Goal: Transaction & Acquisition: Purchase product/service

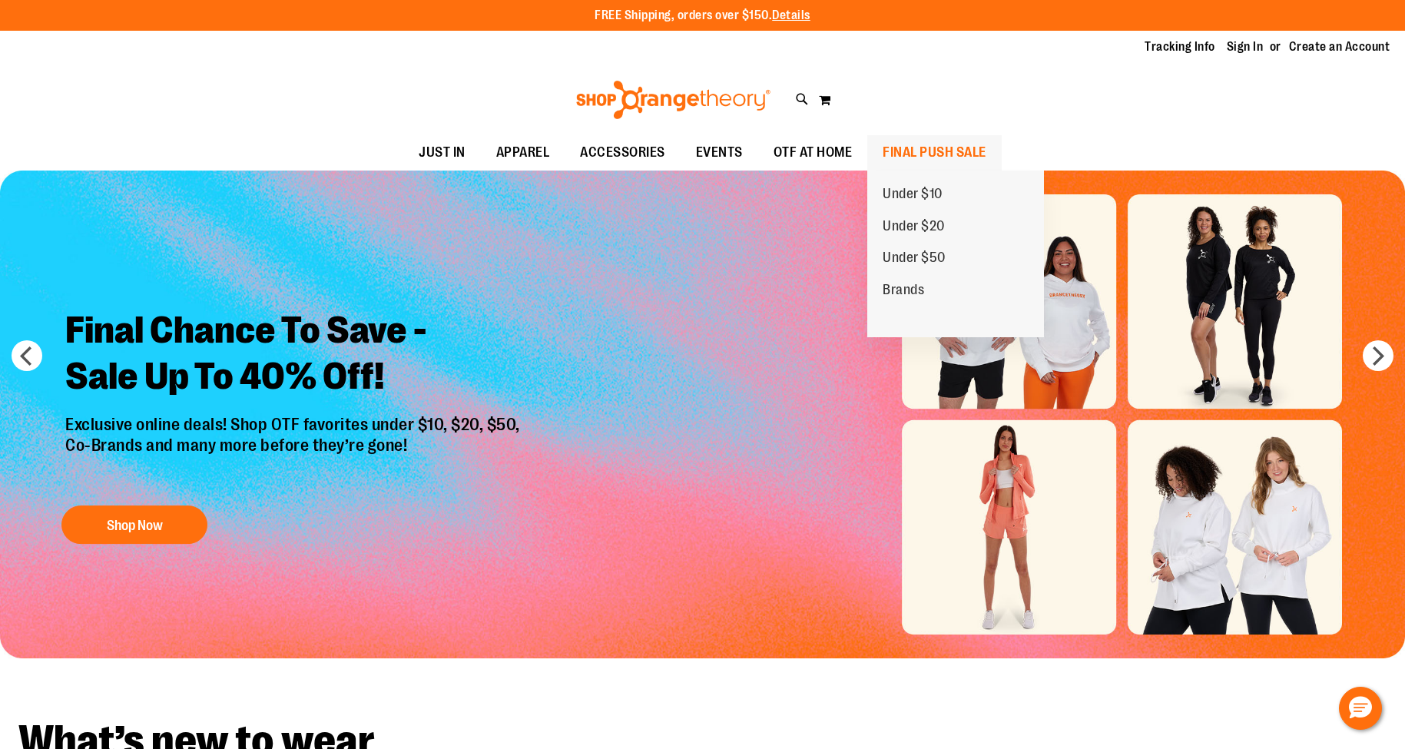
click at [950, 149] on span "FINAL PUSH SALE" at bounding box center [935, 152] width 104 height 35
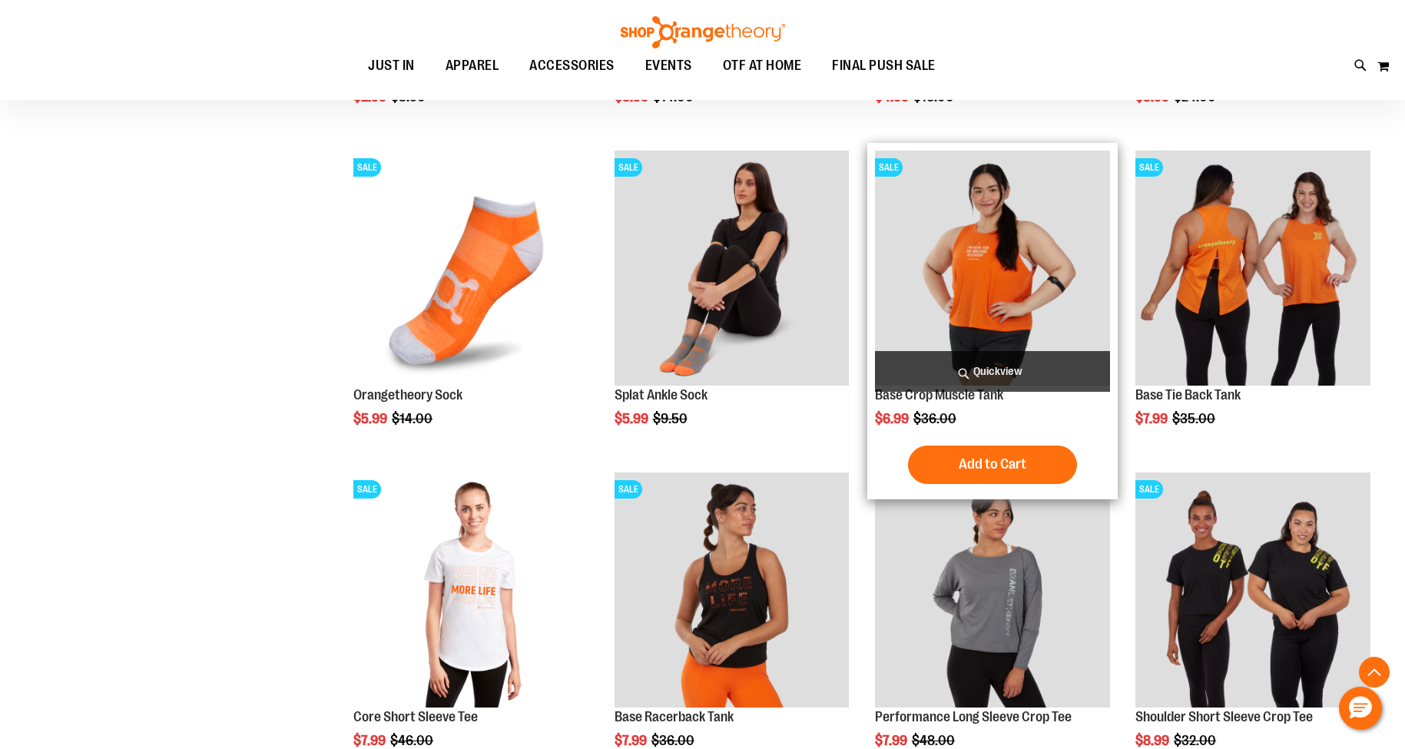
scroll to position [463, 0]
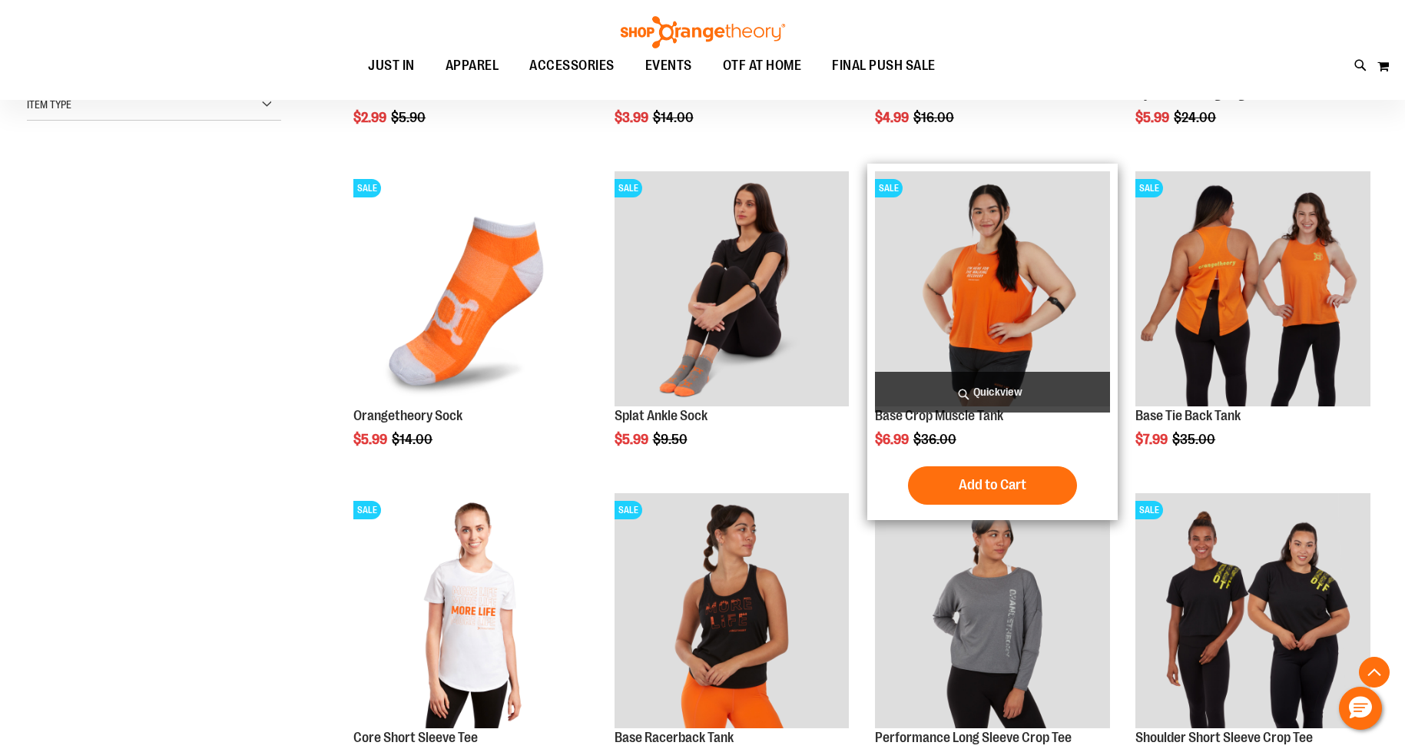
click at [1032, 298] on img "product" at bounding box center [992, 288] width 235 height 235
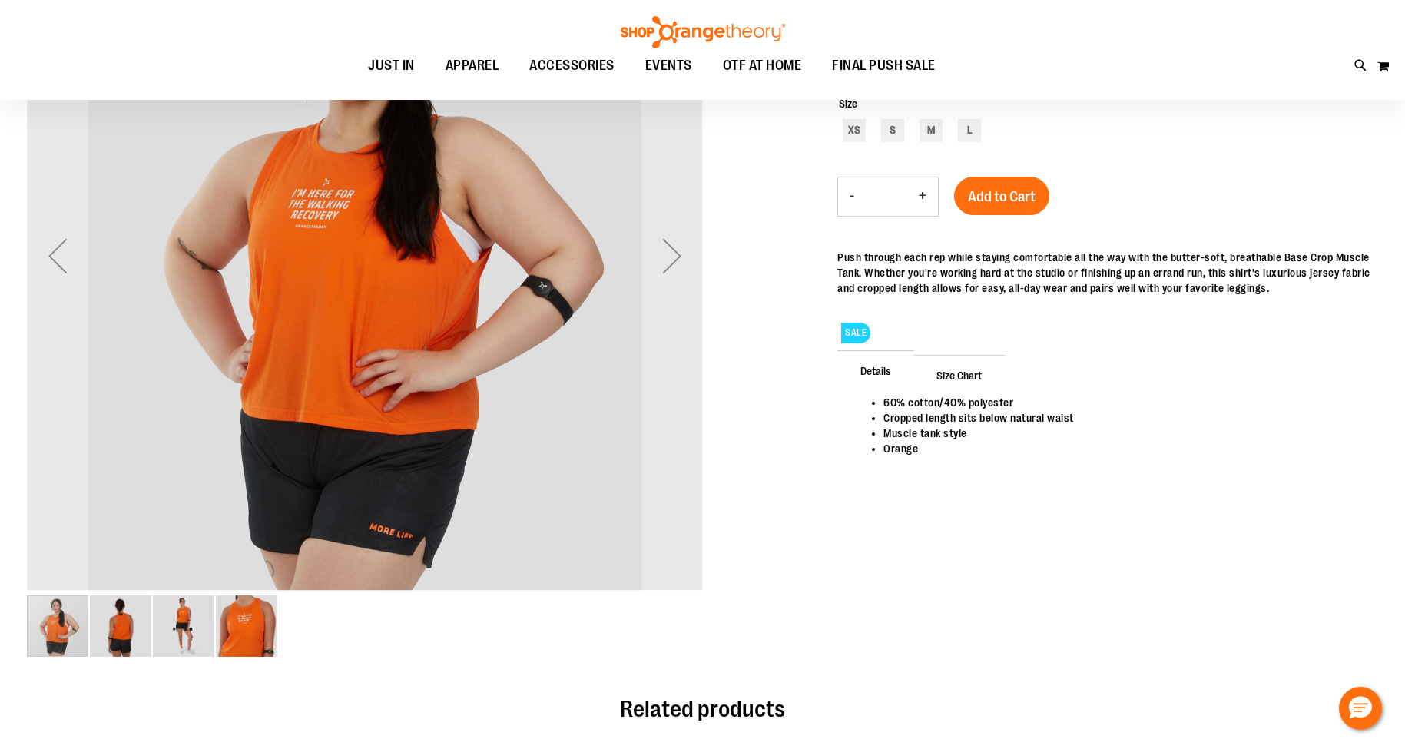
scroll to position [135, 0]
click at [925, 130] on div "M" at bounding box center [930, 130] width 23 height 23
type input "***"
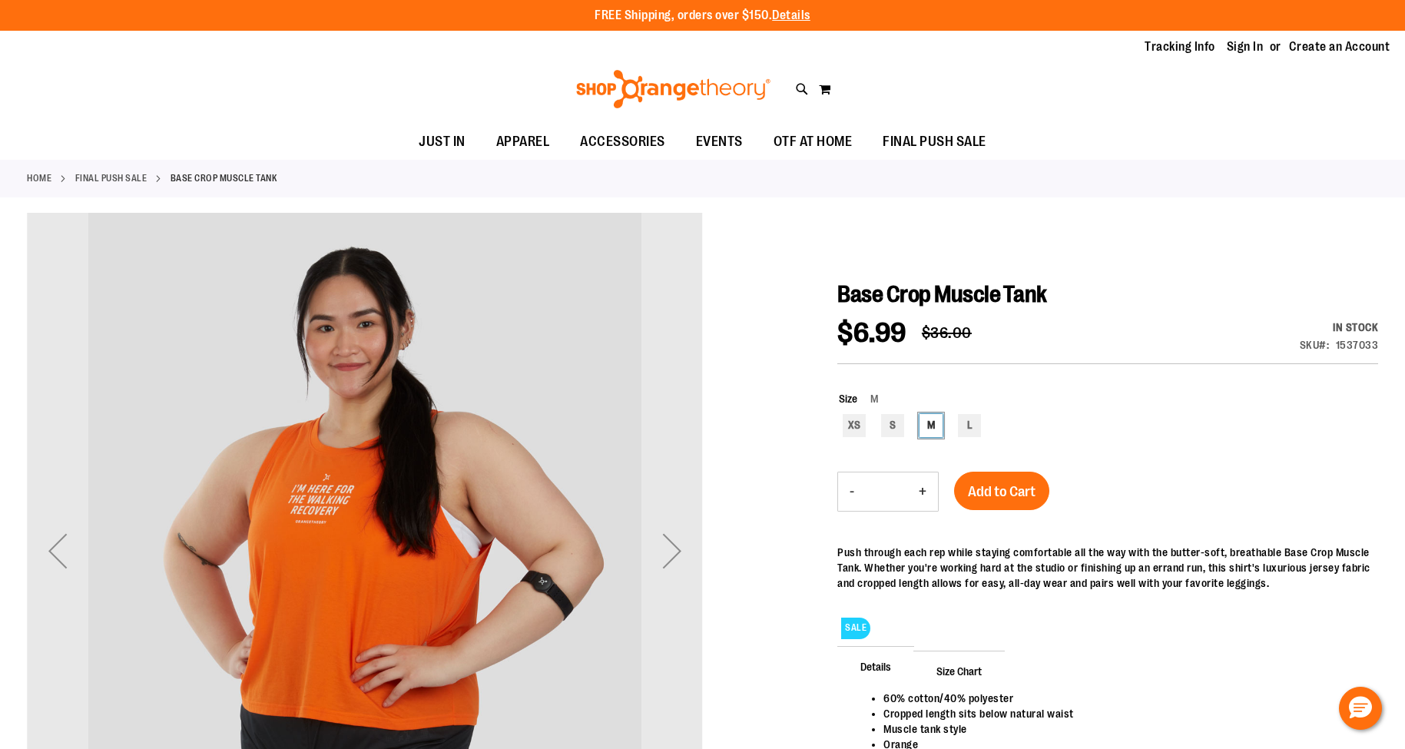
scroll to position [0, 0]
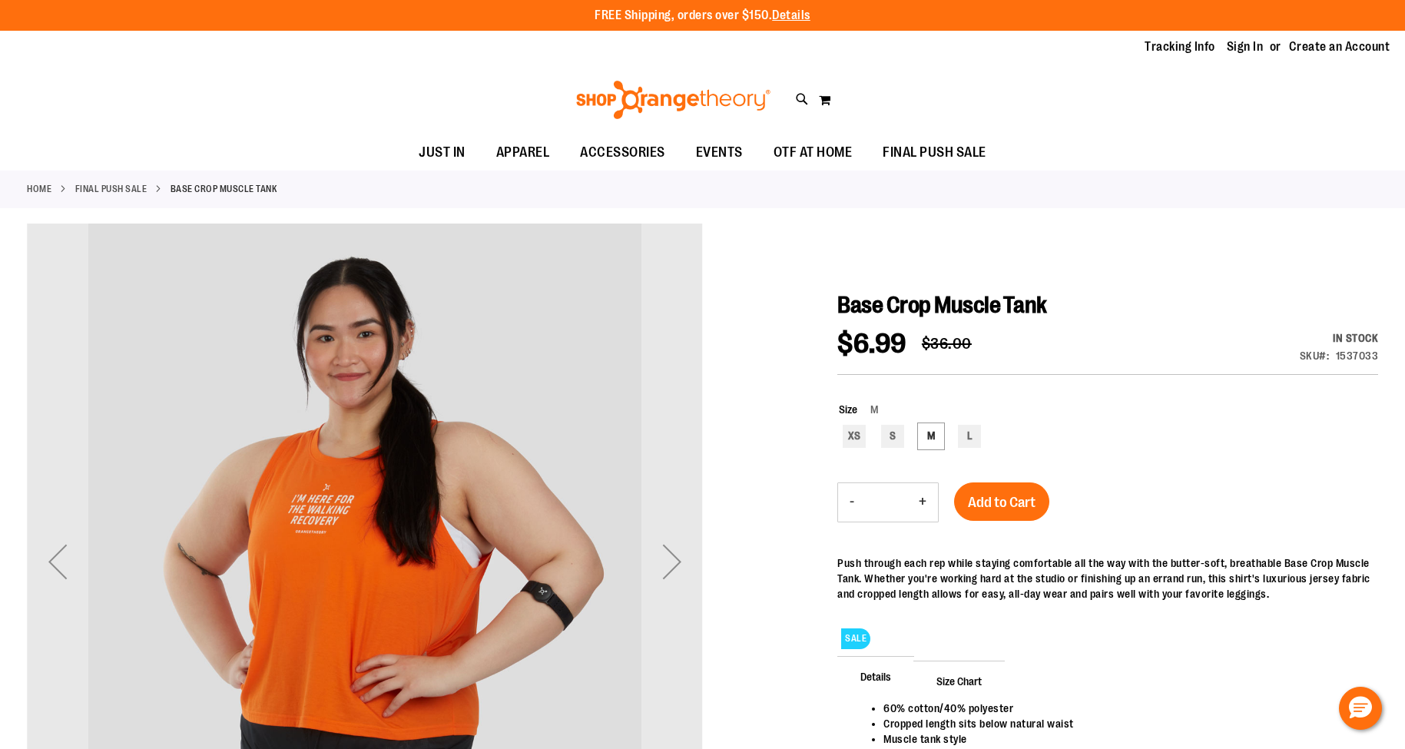
click at [1005, 506] on span "Add to Cart" at bounding box center [1002, 502] width 68 height 17
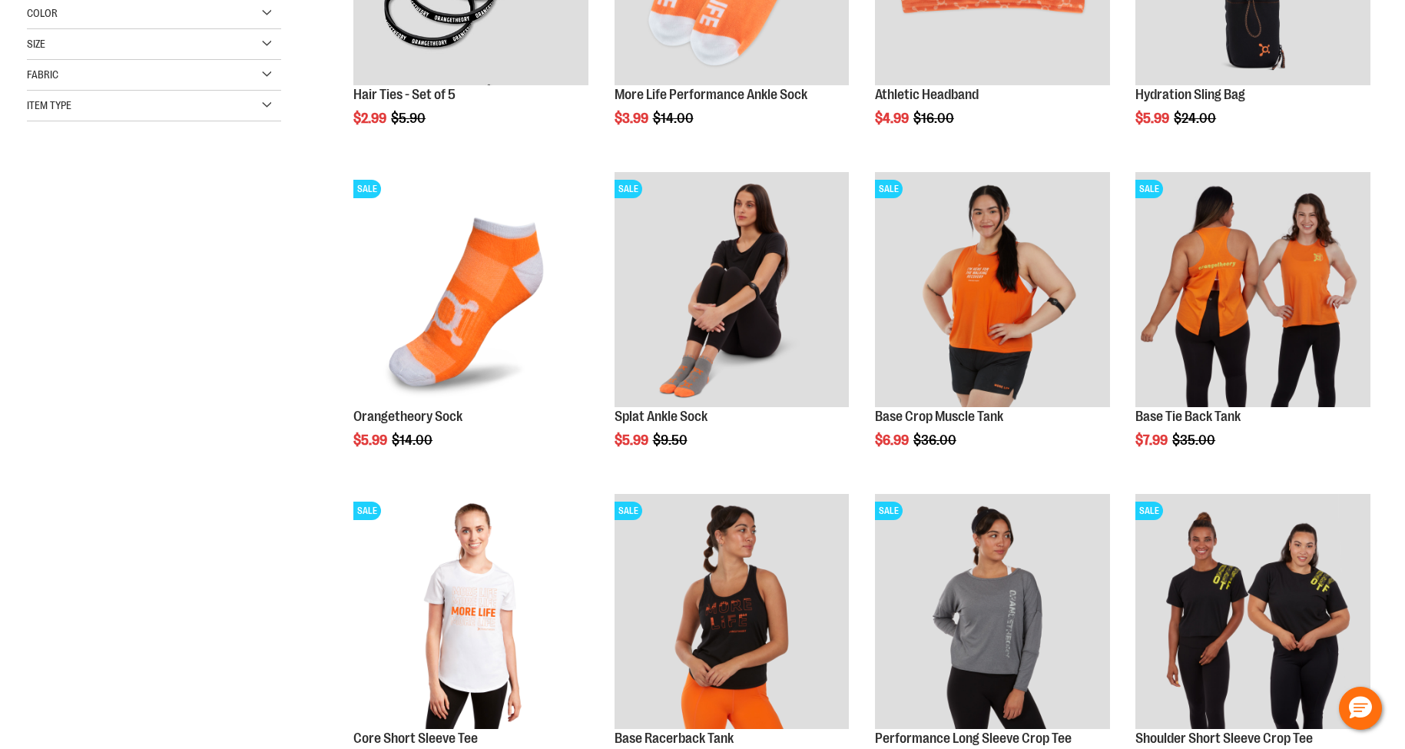
scroll to position [463, 0]
